Goal: Answer question/provide support

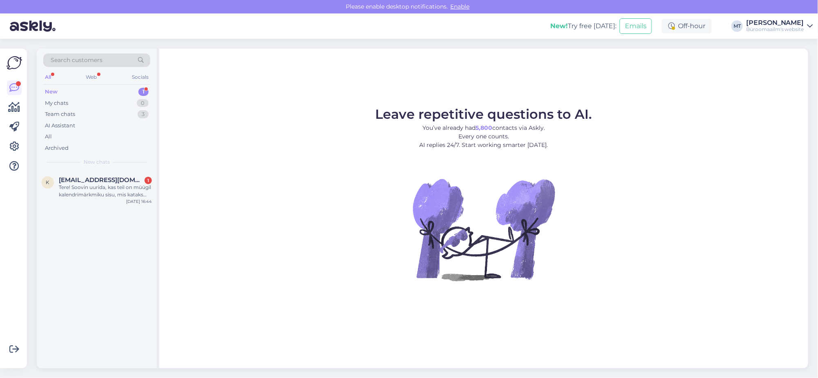
click at [47, 91] on div "New" at bounding box center [51, 92] width 13 height 8
click at [86, 188] on div "Tere! Soovin uurida, kas teil on müügil kalendrimärkmiku sisu, mis kataks kogu …" at bounding box center [105, 191] width 93 height 15
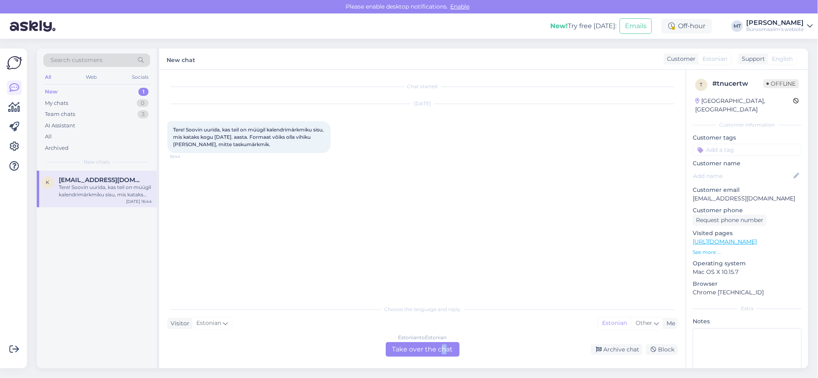
click at [443, 350] on div "Estonian to Estonian Take over the chat" at bounding box center [423, 349] width 74 height 15
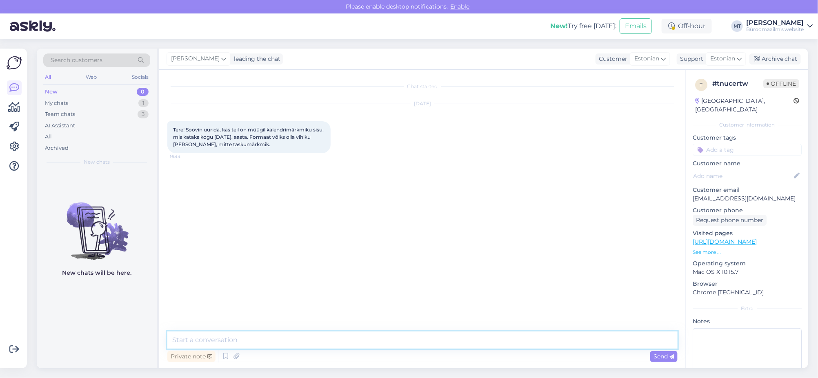
click at [216, 337] on textarea at bounding box center [422, 339] width 510 height 17
click at [363, 338] on textarea "Tere. Kahjuks pole veel pakkuda. Kalendrid ja kalendrisisud jõuavad büroomaailm…" at bounding box center [422, 339] width 510 height 17
click at [587, 347] on textarea "Tere. Kahjuks pole veel pakkuda. Kalendrid ja kalendrisisud 2026 jõuavad büroom…" at bounding box center [422, 339] width 510 height 17
type textarea "Tere. Kahjuks pole veel pakkuda. Kalendrid ja kalendrisisud 2026 jõuavad büroom…"
click at [657, 357] on span "Send" at bounding box center [663, 355] width 21 height 7
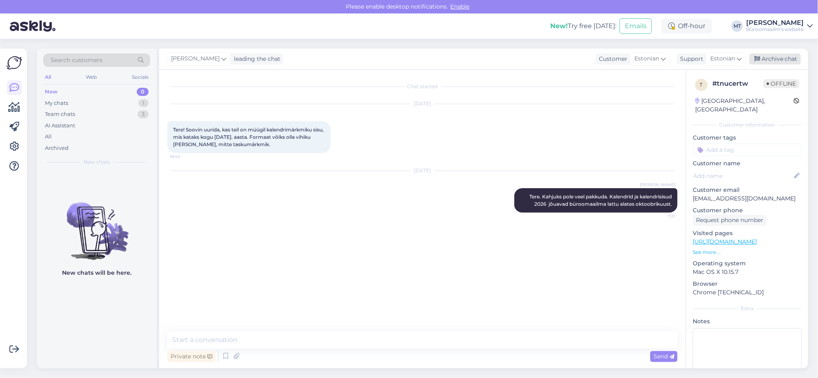
click at [777, 56] on div "Archive chat" at bounding box center [774, 58] width 51 height 11
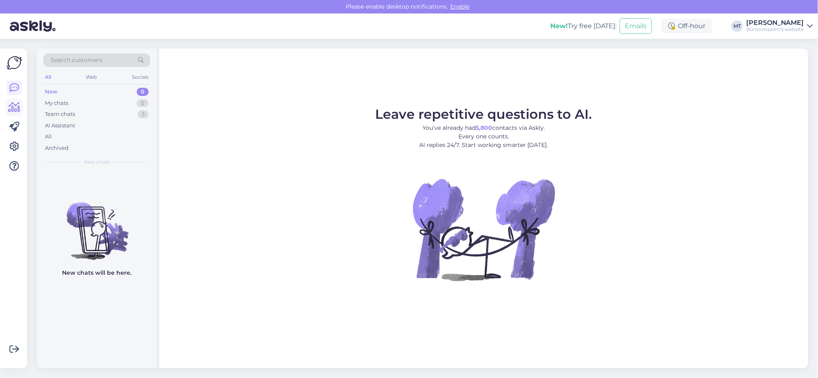
click at [14, 110] on icon at bounding box center [15, 107] width 12 height 10
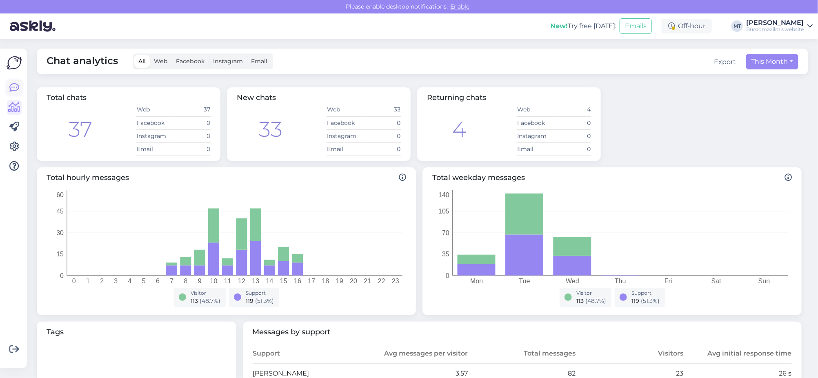
click at [12, 90] on icon at bounding box center [14, 88] width 10 height 10
